Goal: Check status

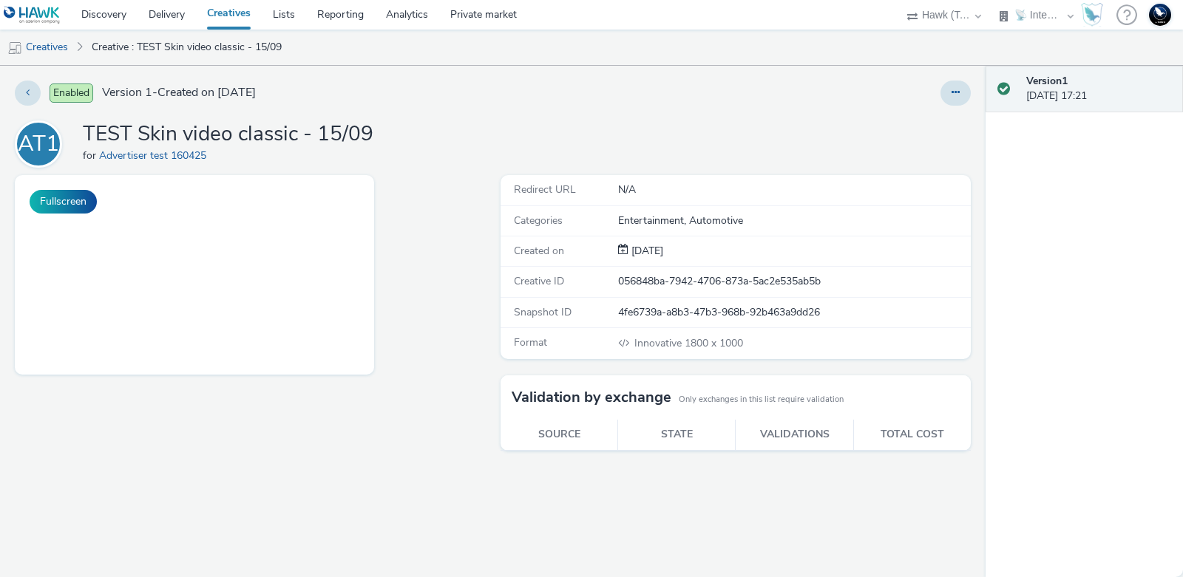
select select "2fc77e36-bb93-4aa3-9dff-dcb08e02eac6"
select select "2405a9d4-3350-4458-8d06-44f78962fa76"
click at [779, 138] on div "AT1 TEST Skin video classic - 15/09 for Advertiser test 160425" at bounding box center [493, 144] width 956 height 47
click at [715, 115] on div "Enabled Version 1 - Created on 15 September 2025 AT1 TEST Skin video classic - …" at bounding box center [493, 322] width 986 height 512
select select "2fc77e36-bb93-4aa3-9dff-dcb08e02eac6"
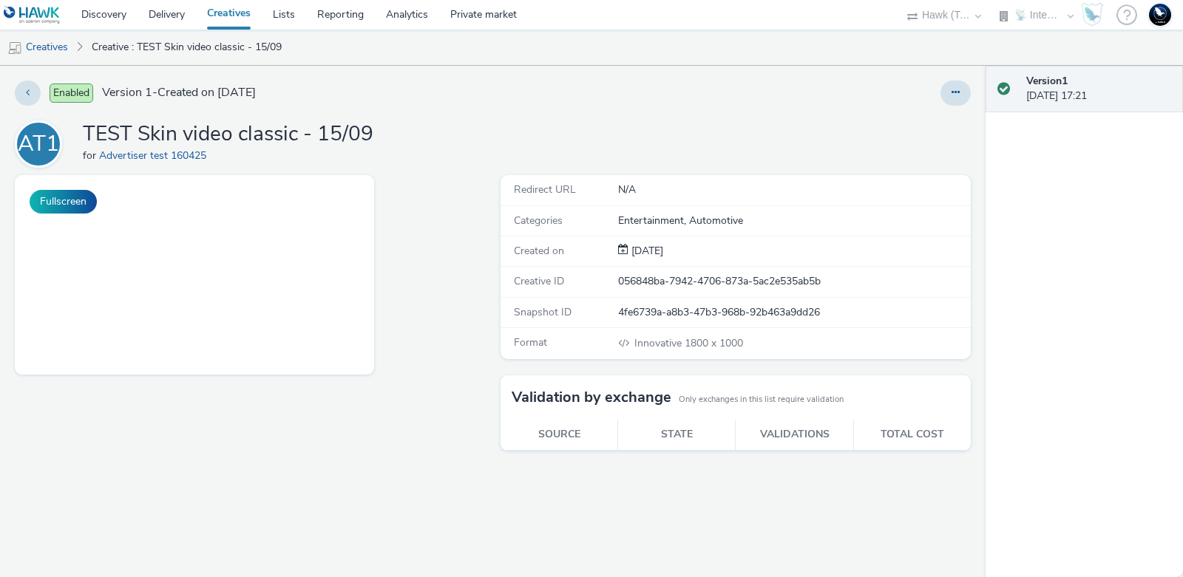
select select "2405a9d4-3350-4458-8d06-44f78962fa76"
